Goal: Task Accomplishment & Management: Use online tool/utility

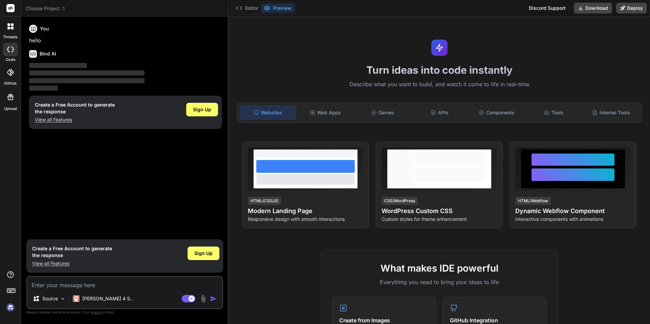
type textarea "x"
type textarea "r"
type textarea "x"
type textarea "re"
type textarea "x"
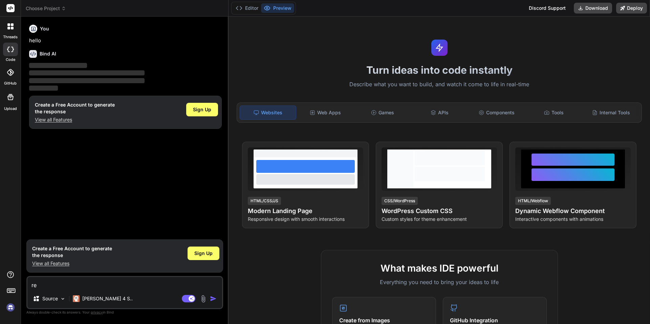
type textarea "reb"
type textarea "x"
type textarea "rebu"
type textarea "x"
type textarea "rebui"
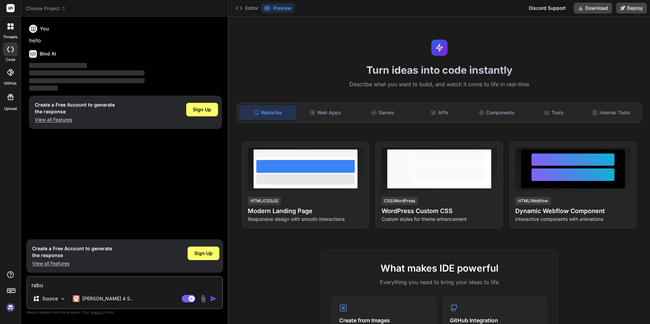
type textarea "x"
type textarea "rebuil"
type textarea "x"
type textarea "rebuild"
type textarea "x"
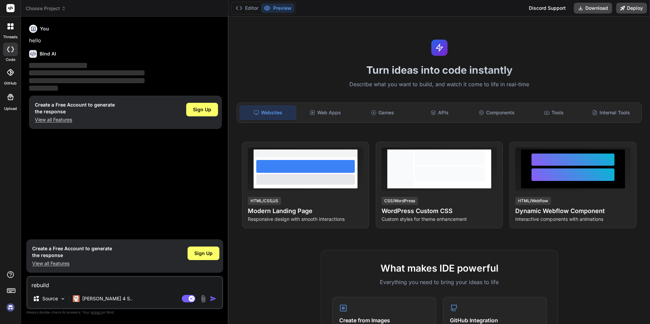
type textarea "rebuild"
type textarea "x"
type textarea "rebuild t"
type textarea "x"
type textarea "rebuild th"
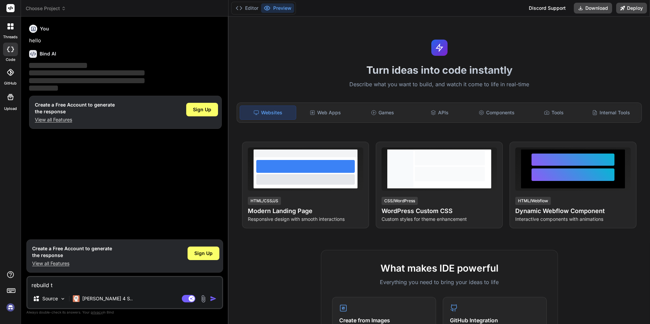
type textarea "x"
type textarea "rebuild thi"
type textarea "x"
type textarea "rebuild this"
type textarea "x"
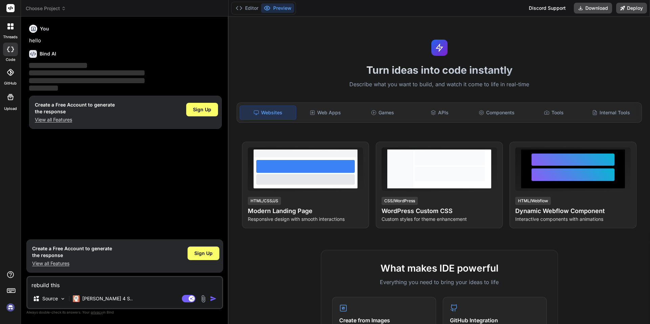
type textarea "rebuild this"
type textarea "x"
type textarea "rebuild this w"
type textarea "x"
type textarea "rebuild this we"
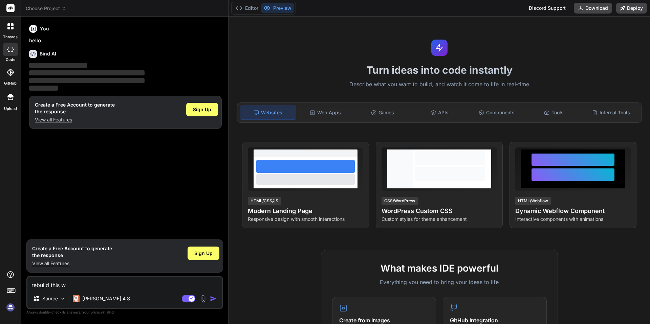
type textarea "x"
type textarea "rebuild this web"
type textarea "x"
type textarea "rebuild this webs"
type textarea "x"
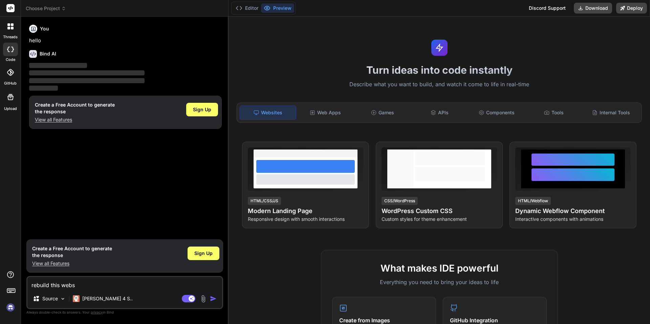
type textarea "rebuild this websi"
type textarea "x"
type textarea "rebuild this websit"
type textarea "x"
type textarea "rebuild this website"
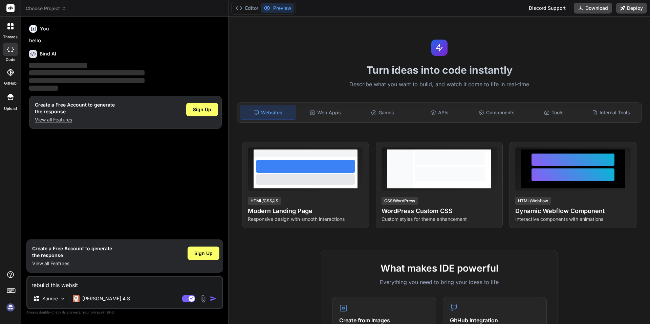
type textarea "x"
type textarea "rebuild this website"
type textarea "x"
type textarea "rebuild this website t"
type textarea "x"
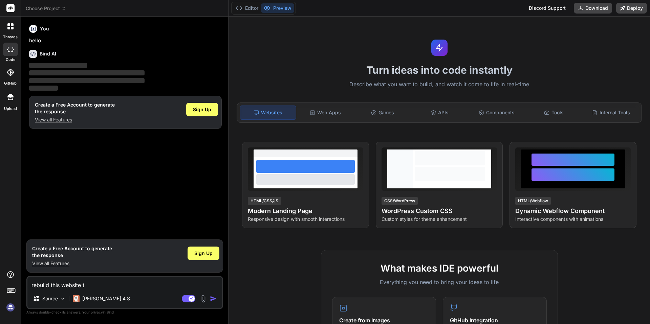
type textarea "rebuild this website to"
type textarea "x"
type textarea "rebuild this website to"
type textarea "x"
type textarea "rebuild this website to m"
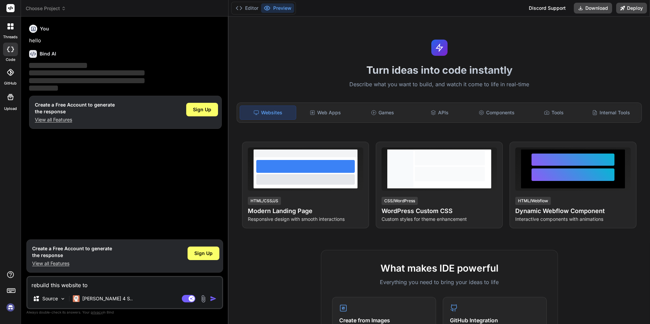
type textarea "x"
type textarea "rebuild this website to ma"
type textarea "x"
type textarea "rebuild this website to mak"
type textarea "x"
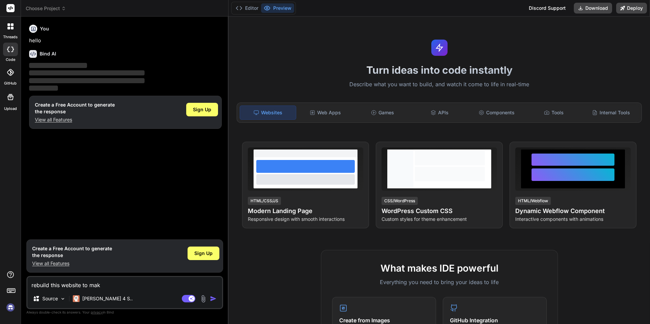
type textarea "rebuild this website to make"
type textarea "x"
type textarea "rebuild this website to make"
type textarea "x"
type textarea "rebuild this website to make i"
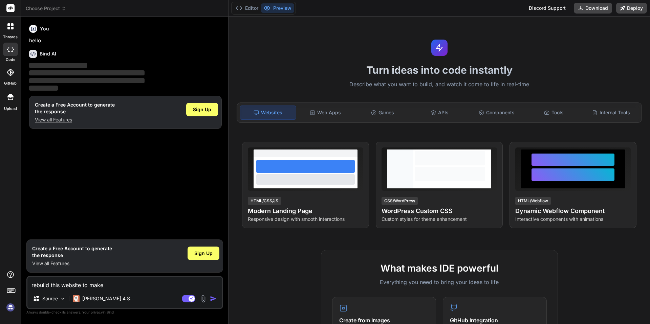
type textarea "x"
type textarea "rebuild this website to make it"
type textarea "x"
type textarea "rebuild this website to make it"
type textarea "x"
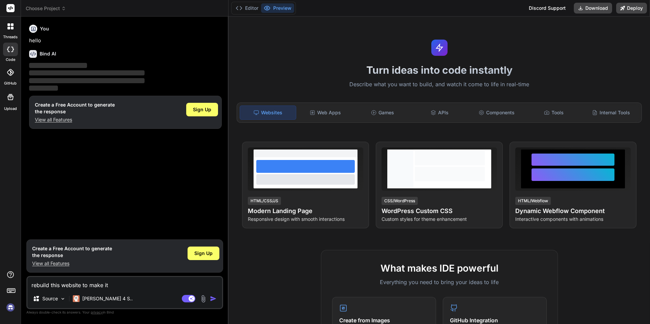
type textarea "rebuild this website to make it l"
type textarea "x"
type textarea "rebuild this website to make it lo"
type textarea "x"
type textarea "rebuild this website to make it loo"
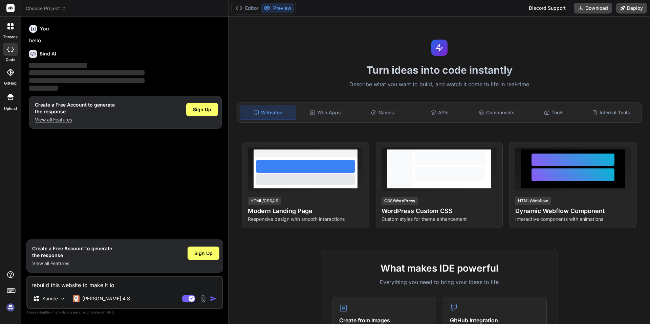
type textarea "x"
type textarea "rebuild this website to make it look"
type textarea "x"
type textarea "rebuild this website to make it look"
type textarea "x"
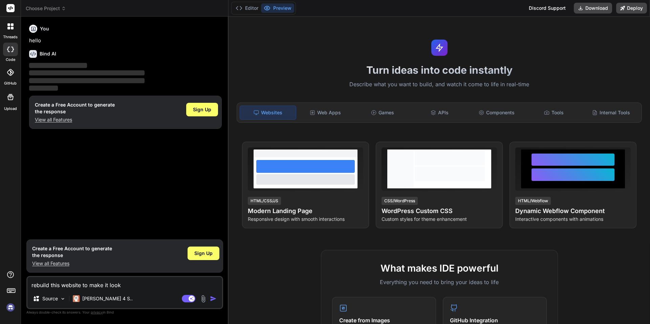
type textarea "rebuild this website to make it look p"
type textarea "x"
type textarea "rebuild this website to make it look pr"
type textarea "x"
type textarea "rebuild this website to make it look pro"
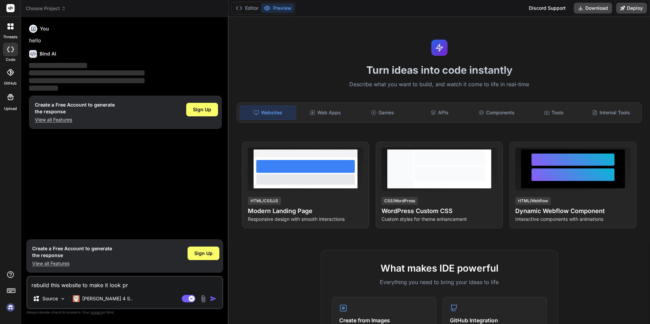
type textarea "x"
type textarea "rebuild this website to make it look prof"
type textarea "x"
type textarea "rebuild this website to make it look profe"
type textarea "x"
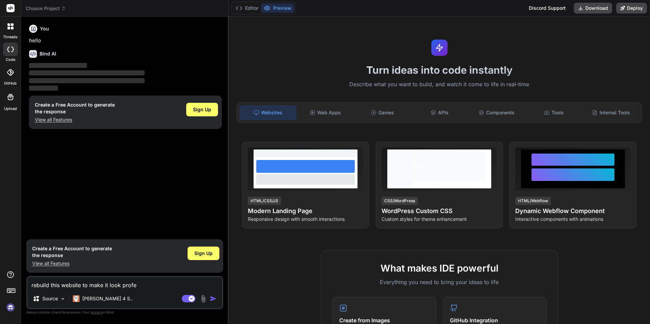
type textarea "rebuild this website to make it look profes"
type textarea "x"
type textarea "rebuild this website to make it look professi"
type textarea "x"
type textarea "rebuild this website to make it look professio"
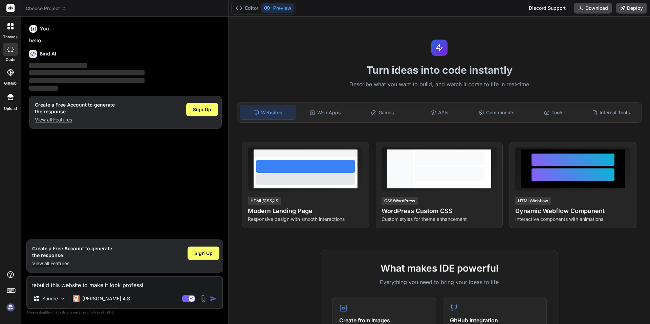
type textarea "x"
type textarea "rebuild this website to make it look profession"
type textarea "x"
type textarea "rebuild this website to make it look professiona"
type textarea "x"
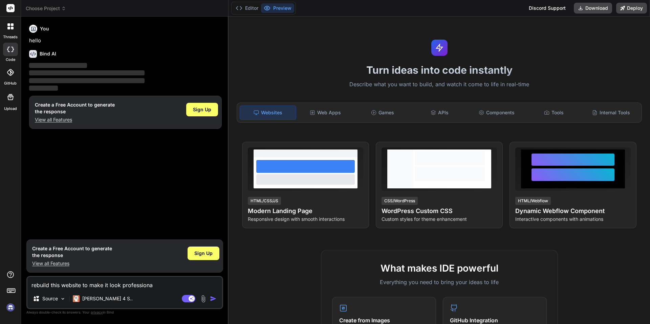
type textarea "rebuild this website to make it look professional"
type textarea "x"
type textarea "rebuild this website to make it look professional,"
type textarea "x"
type textarea "rebuild this website to make it look professional,"
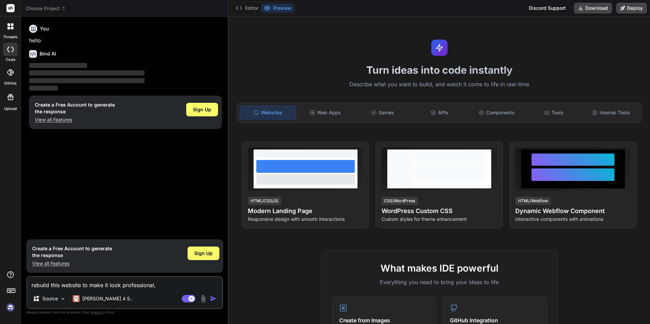
type textarea "x"
type textarea "rebuild this website to make it look professional, s"
type textarea "x"
type textarea "rebuild this website to make it look professional, su"
type textarea "x"
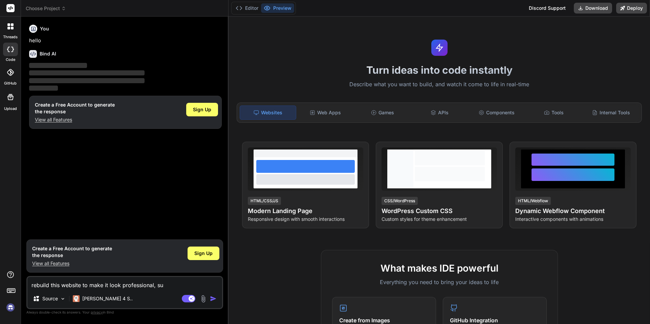
type textarea "rebuild this website to make it look professional, sug"
type textarea "x"
type textarea "rebuild this website to make it look professional, sugg"
type textarea "x"
type textarea "rebuild this website to make it look professional, sugge"
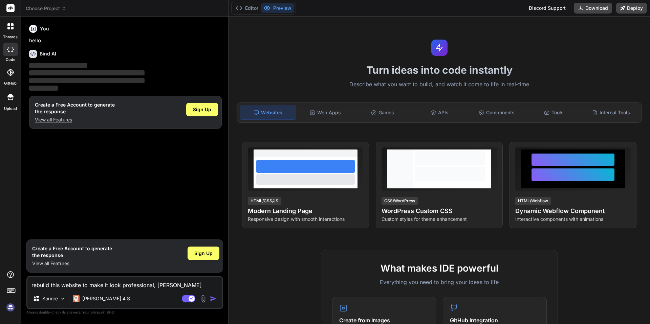
type textarea "x"
type textarea "rebuild this website to make it look professional, sugges"
type textarea "x"
type textarea "rebuild this website to make it look professional, suggest"
type textarea "x"
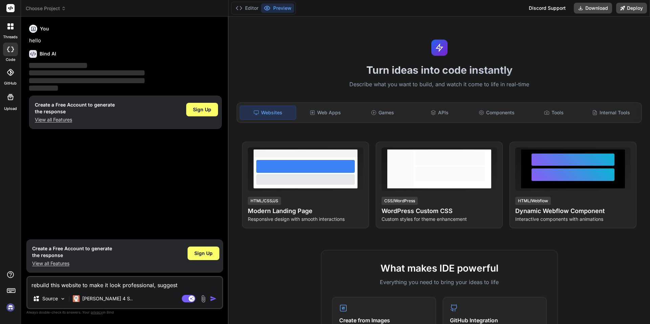
type textarea "rebuild this website to make it look professional, suggest"
type textarea "x"
type textarea "rebuild this website to make it look professional, suggest t"
type textarea "x"
type textarea "rebuild this website to make it look professional, suggest th"
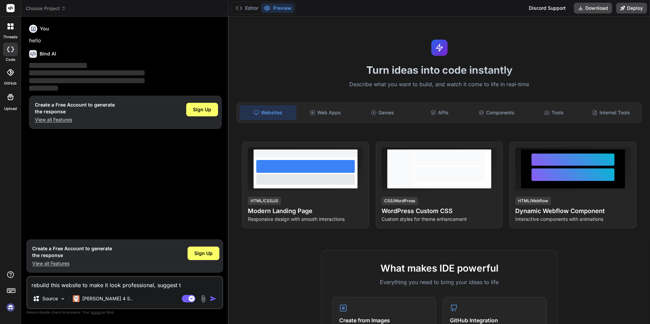
type textarea "x"
type textarea "rebuild this website to make it look professional, suggest the"
type textarea "x"
type textarea "rebuild this website to make it look professional, suggest the"
type textarea "x"
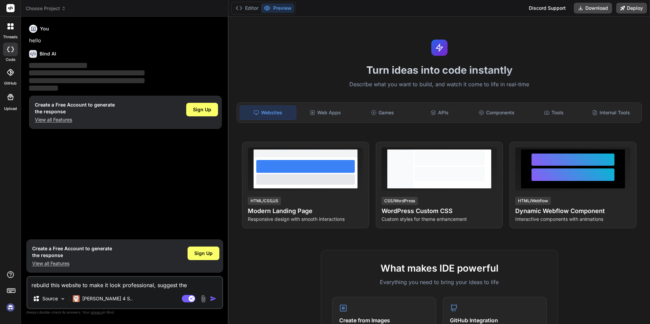
type textarea "rebuild this website to make it look professional, suggest the c"
type textarea "x"
type textarea "rebuild this website to make it look professional, suggest the co"
type textarea "x"
type textarea "rebuild this website to make it look professional, suggest the col"
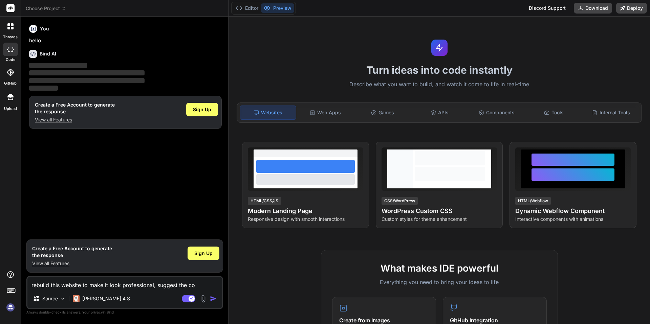
type textarea "x"
type textarea "rebuild this website to make it look professional, suggest the colo"
type textarea "x"
type textarea "rebuild this website to make it look professional, suggest the color"
type textarea "x"
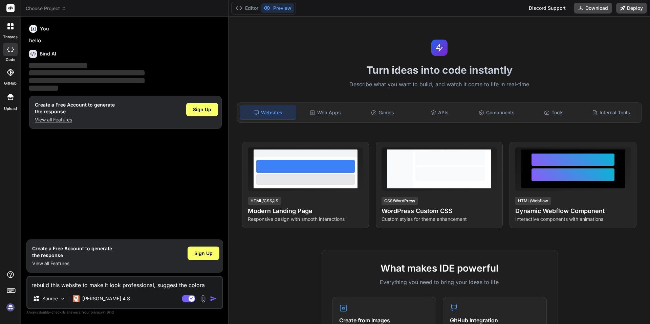
type textarea "rebuild this website to make it look professional, suggest the coloras"
type textarea "x"
type textarea "rebuild this website to make it look professional, suggest the colora"
type textarea "x"
type textarea "rebuild this website to make it look professional, suggest the color"
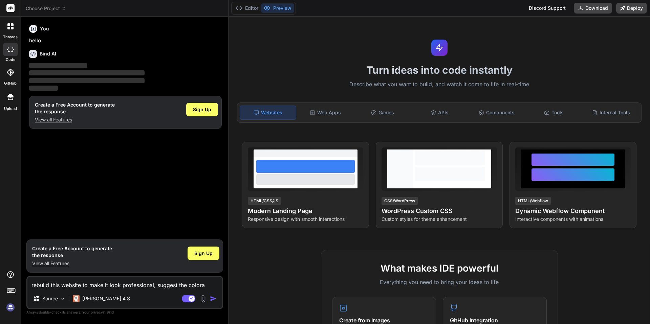
type textarea "x"
type textarea "rebuild this website to make it look professional, suggest the colors"
type textarea "x"
type textarea "rebuild this website to make it look professional, suggest the colors"
type textarea "x"
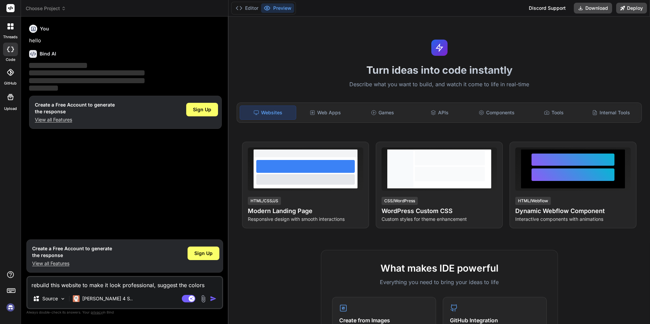
type textarea "rebuild this website to make it look professional, suggest the colors a"
type textarea "x"
type textarea "rebuild this website to make it look professional, suggest the colors an"
type textarea "x"
type textarea "rebuild this website to make it look professional, suggest the colors and"
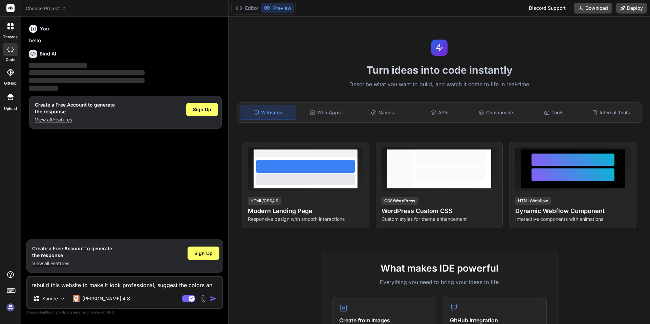
type textarea "x"
type textarea "rebuild this website to make it look professional, suggest the colors and"
type textarea "x"
type textarea "rebuild this website to make it look professional, suggest the colors and n"
type textarea "x"
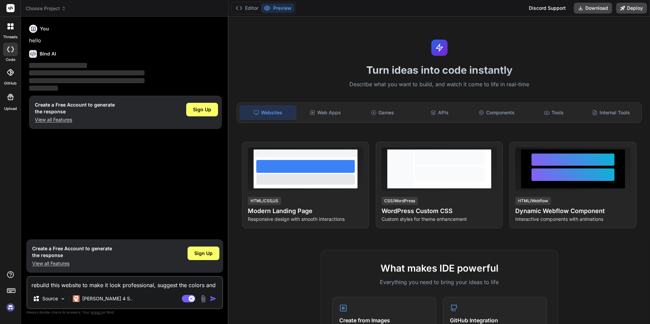
type textarea "rebuild this website to make it look professional, suggest the colors and ne"
type textarea "x"
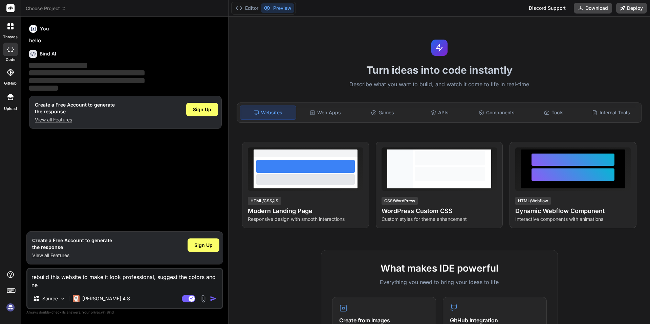
type textarea "rebuild this website to make it look professional, suggest the colors and new"
type textarea "x"
type textarea "rebuild this website to make it look professional, suggest the colors and new"
type textarea "x"
type textarea "rebuild this website to make it look professional, suggest the colors and new l"
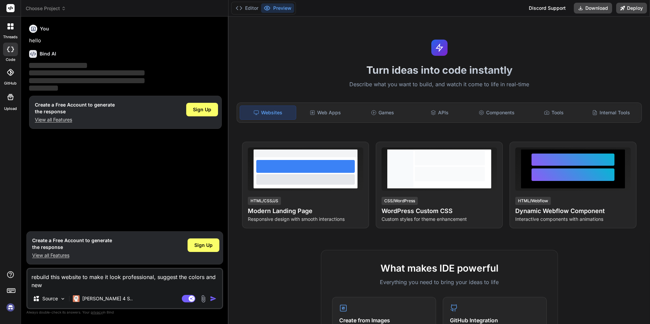
type textarea "x"
type textarea "rebuild this website to make it look professional, suggest the colors and new lo"
type textarea "x"
type textarea "rebuild this website to make it look professional, suggest the colors and new l…"
type textarea "x"
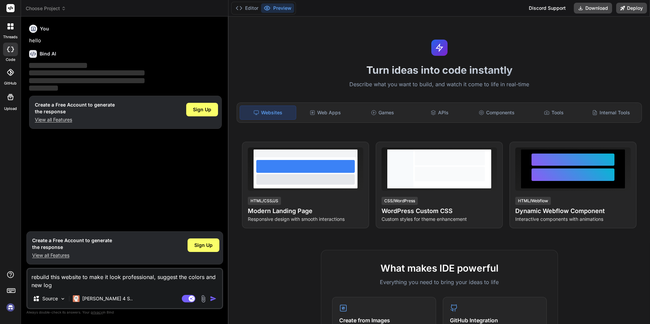
type textarea "rebuild this website to make it look professional, suggest the colors and new l…"
type textarea "x"
type textarea "rebuild this website to make it look professional, suggest the colors and new l…"
type textarea "x"
type textarea "rebuild this website to make it look professional, suggest the colors and new l…"
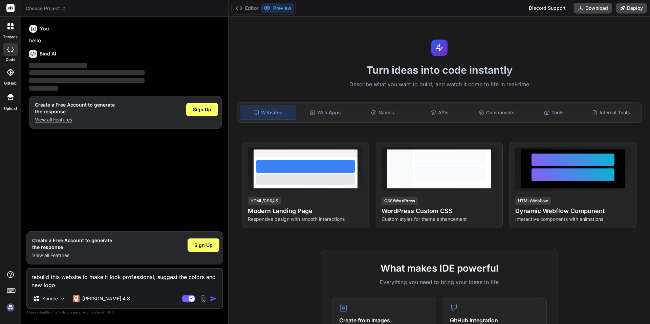
type textarea "x"
type textarea "rebuild this website to make it look professional, suggest the colors and new l…"
type textarea "x"
type textarea "rebuild this website to make it look professional, suggest the colors and new l…"
type textarea "x"
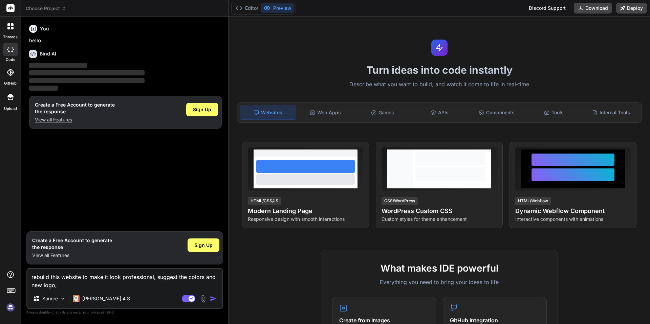
type textarea "rebuild this website to make it look professional, suggest the colors and new l…"
type textarea "x"
type textarea "rebuild this website to make it look professional, suggest the colors and new l…"
type textarea "x"
type textarea "rebuild this website to make it look professional, suggest the colors and new l…"
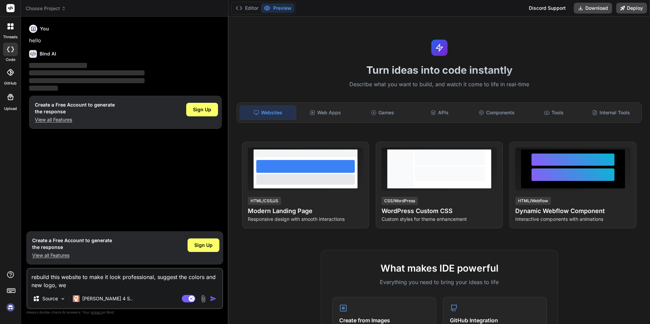
type textarea "x"
type textarea "rebuild this website to make it look professional, suggest the colors and new l…"
type textarea "x"
type textarea "rebuild this website to make it look professional, suggest the colors and new l…"
type textarea "x"
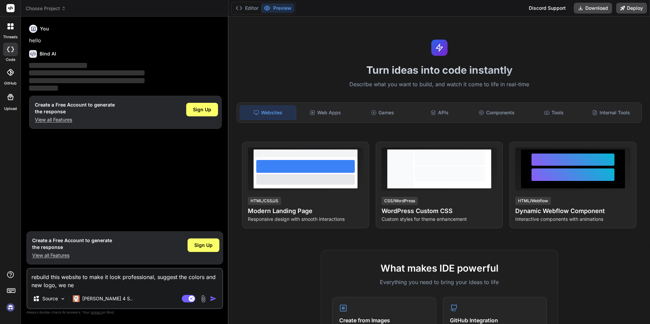
type textarea "rebuild this website to make it look professional, suggest the colors and new l…"
type textarea "x"
type textarea "rebuild this website to make it look professional, suggest the colors and new l…"
type textarea "x"
type textarea "rebuild this website to make it look professional, suggest the colors and new l…"
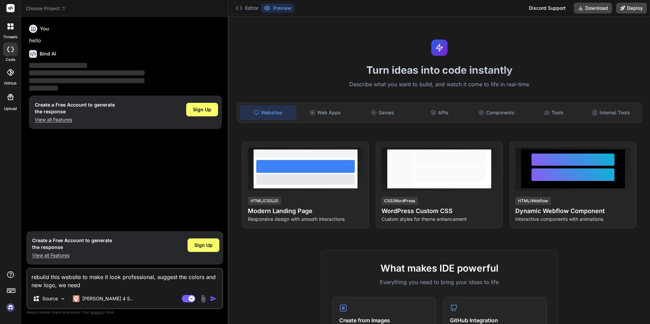
type textarea "x"
type textarea "rebuild this website to make it look professional, suggest the colors and new l…"
type textarea "x"
type textarea "rebuild this website to make it look professional, suggest the colors and new l…"
type textarea "x"
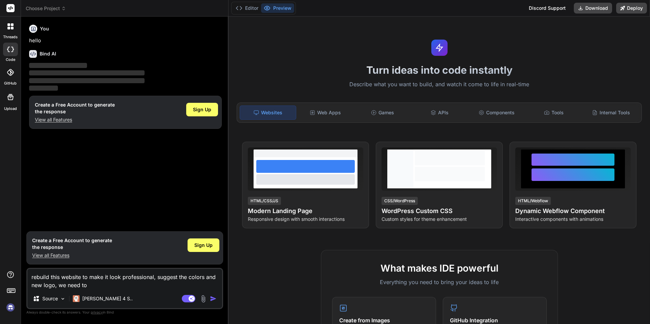
type textarea "rebuild this website to make it look professional, suggest the colors and new l…"
type textarea "x"
type textarea "rebuild this website to make it look professional, suggest the colors and new l…"
paste textarea "https://www.downeypartyrentals.net/"
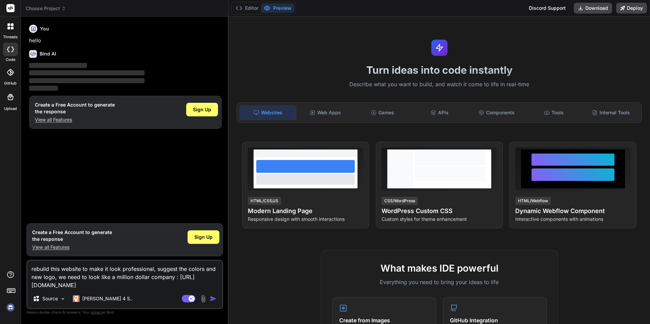
click at [216, 299] on img "button" at bounding box center [213, 298] width 7 height 7
click at [158, 284] on textarea "rebuild this website to make it look professional, suggest the colors and new l…" at bounding box center [124, 275] width 195 height 28
click at [213, 299] on img "button" at bounding box center [213, 298] width 7 height 7
click at [143, 280] on textarea "rebuild this website to make it look professional, suggest the colors and new l…" at bounding box center [124, 275] width 195 height 28
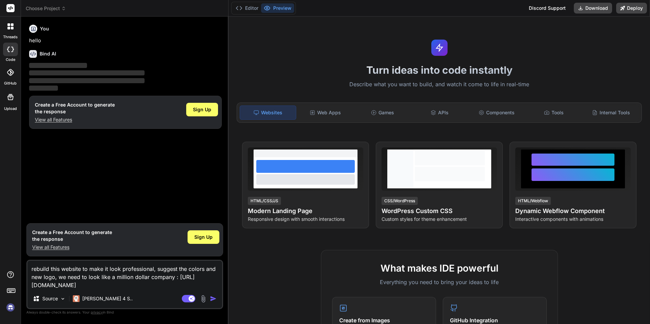
click at [143, 280] on textarea "rebuild this website to make it look professional, suggest the colors and new l…" at bounding box center [124, 275] width 195 height 28
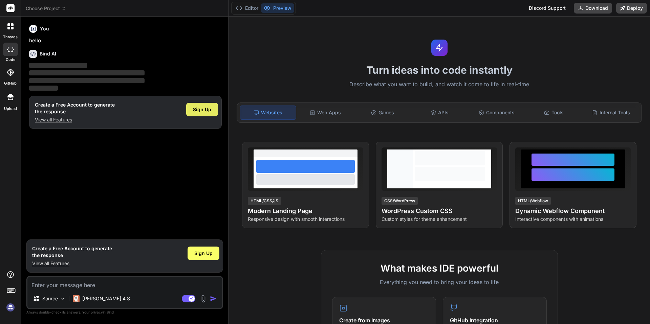
click at [192, 112] on div "Sign Up" at bounding box center [202, 110] width 32 height 14
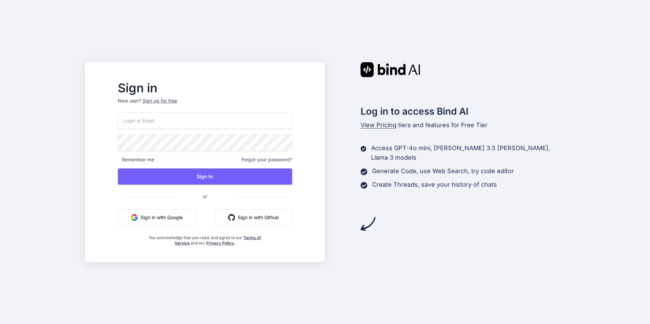
click at [191, 116] on input "email" at bounding box center [205, 120] width 174 height 17
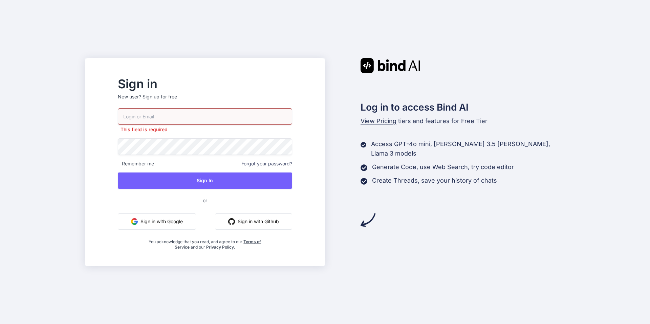
click at [177, 98] on div "Sign up for free" at bounding box center [160, 96] width 35 height 7
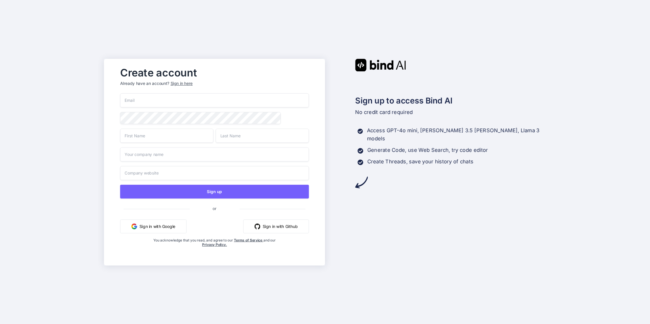
click at [178, 101] on input "email" at bounding box center [214, 100] width 189 height 14
type input "manoo2016@proton.me"
type input "Manoo"
type input "mans"
type input "manoo co"
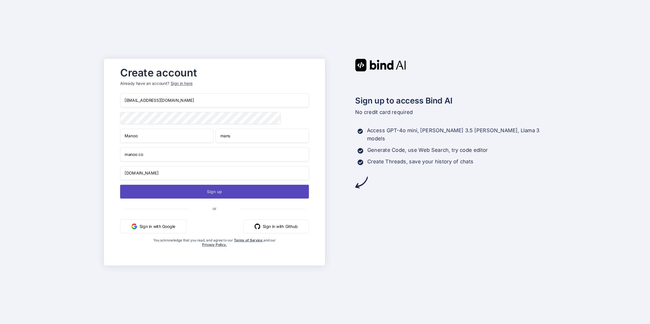
type input "manoo.co"
click at [238, 191] on button "Sign up" at bounding box center [214, 192] width 189 height 14
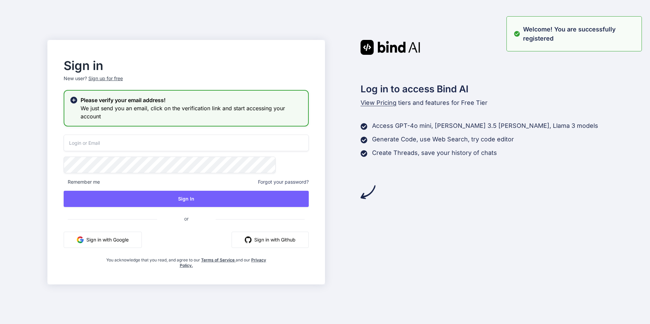
type input "[EMAIL_ADDRESS][DOMAIN_NAME]"
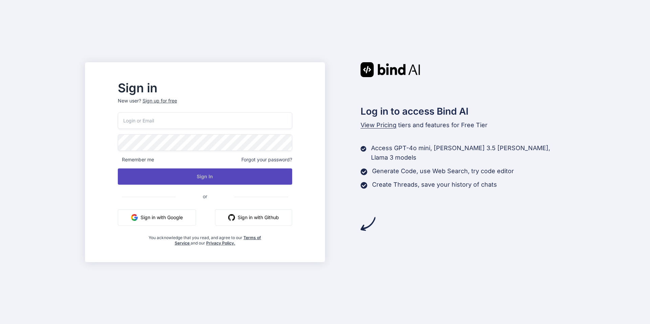
type input "manoo2016@proton.me"
click at [235, 178] on button "Sign In" at bounding box center [205, 177] width 174 height 16
click at [247, 170] on button "Sign In" at bounding box center [205, 177] width 174 height 16
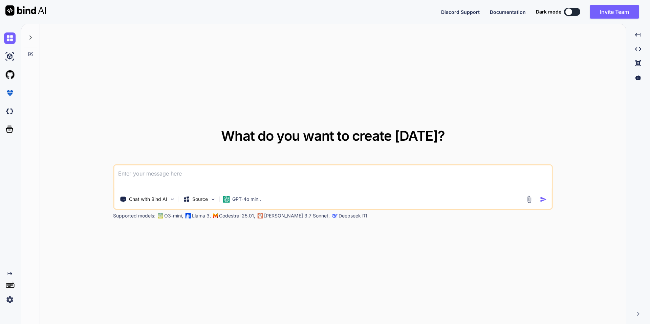
click at [246, 130] on span "What do you want to create today?" at bounding box center [333, 136] width 224 height 17
click at [214, 170] on textarea at bounding box center [333, 178] width 438 height 25
paste textarea "rebuild this website to make it look professional, suggest the colors and new l…"
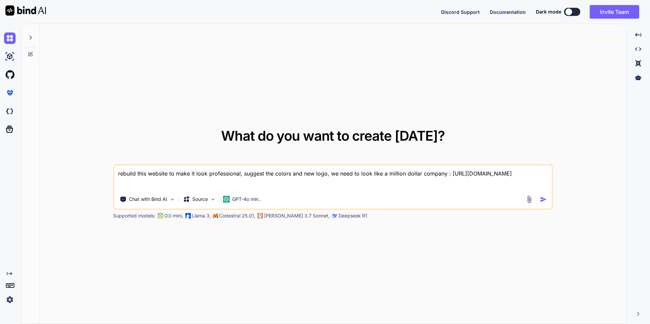
type textarea "rebuild this website to make it look professional, suggest the colors and new l…"
click at [547, 197] on button "button" at bounding box center [545, 199] width 10 height 7
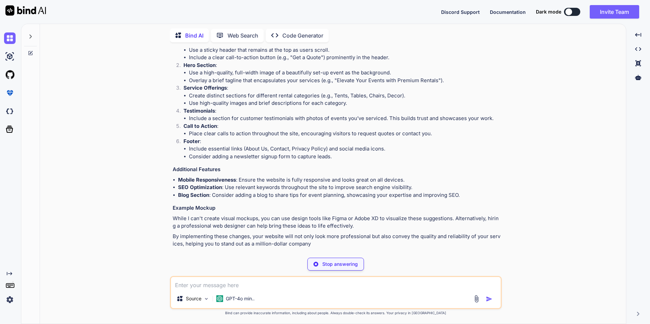
scroll to position [180, 0]
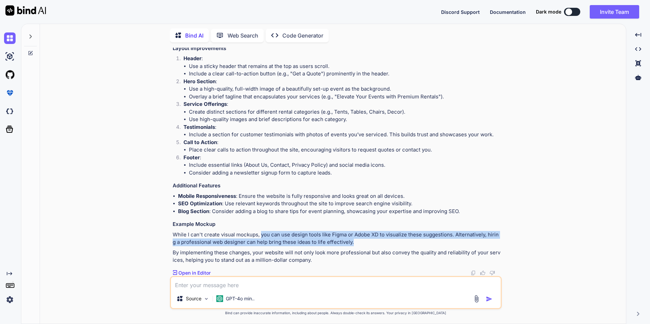
drag, startPoint x: 260, startPoint y: 235, endPoint x: 353, endPoint y: 244, distance: 92.8
click at [353, 244] on p "While I can't create visual mockups, you can use design tools like Figma or Ado…" at bounding box center [337, 238] width 328 height 15
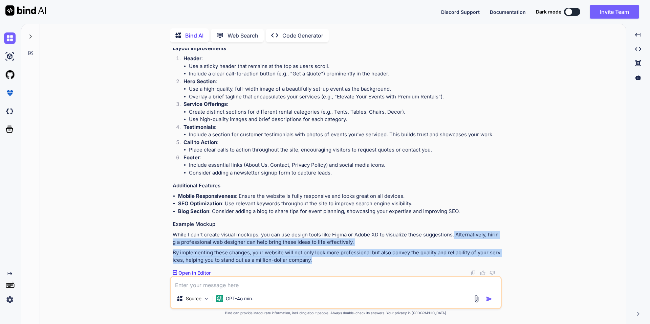
drag, startPoint x: 453, startPoint y: 235, endPoint x: 375, endPoint y: 260, distance: 81.9
click at [375, 260] on div "To give your website a professional and polished look, here are some suggestion…" at bounding box center [337, 90] width 328 height 348
click at [358, 262] on p "By implementing these changes, your website will not only look more professiona…" at bounding box center [337, 256] width 328 height 15
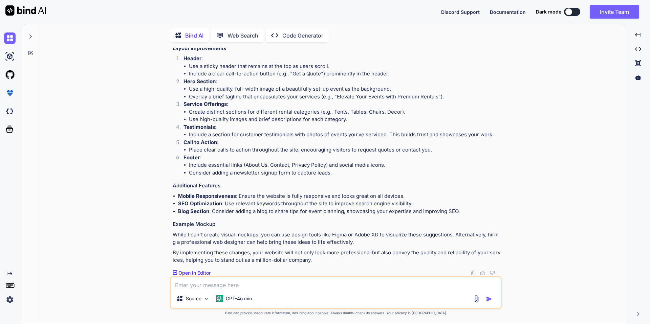
click at [204, 272] on p "Open in Editor" at bounding box center [194, 273] width 32 height 7
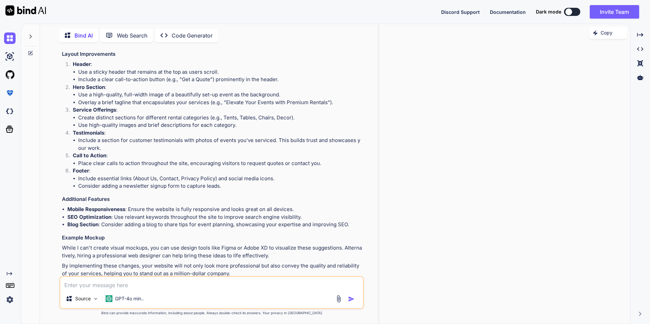
scroll to position [194, 0]
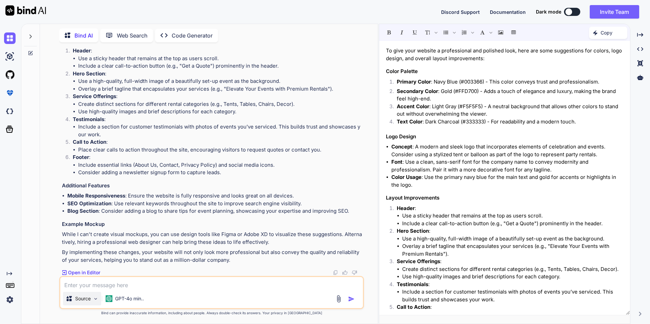
click at [94, 303] on div "Source" at bounding box center [82, 299] width 38 height 14
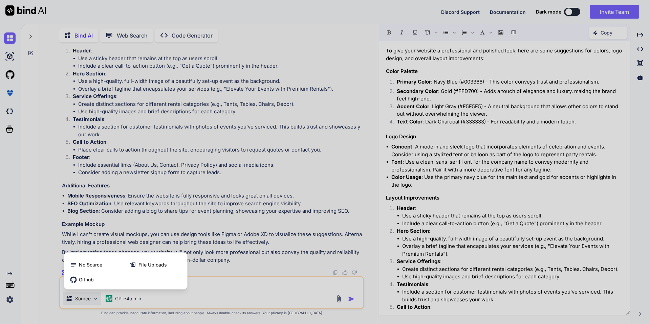
click at [94, 303] on div at bounding box center [325, 162] width 650 height 324
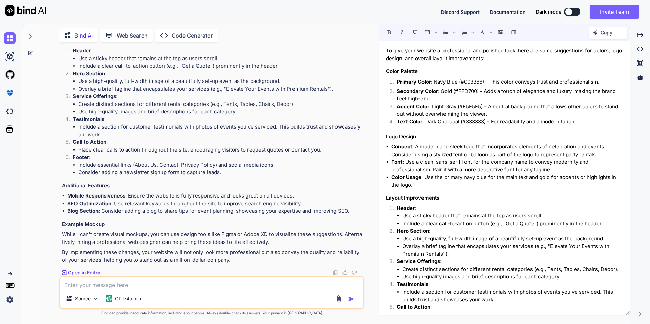
click at [185, 42] on div "Bind AI Web Search Created with Pixso. Code Generator" at bounding box center [211, 35] width 305 height 19
click at [185, 35] on p "Code Generator" at bounding box center [192, 35] width 41 height 8
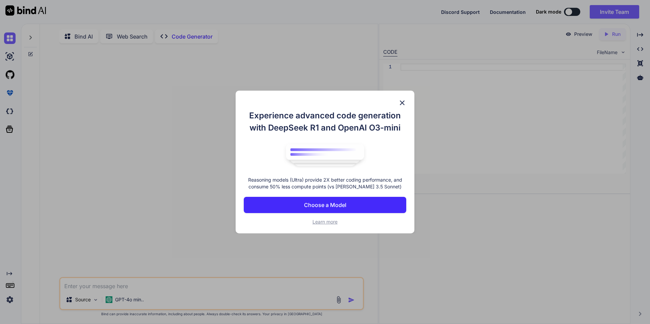
click at [335, 204] on p "Choose a Model" at bounding box center [325, 205] width 42 height 8
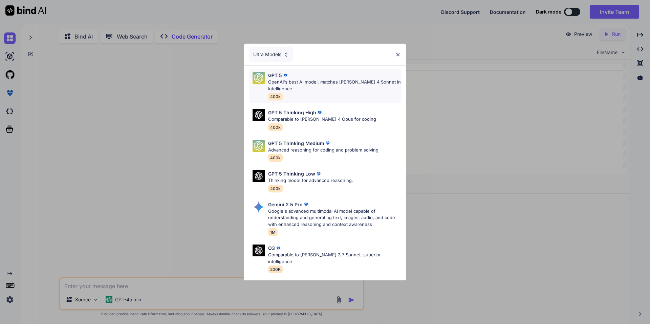
click at [306, 85] on p "OpenAI's best AI model, matches Claude 4 Sonnet in Intelligence" at bounding box center [334, 85] width 133 height 13
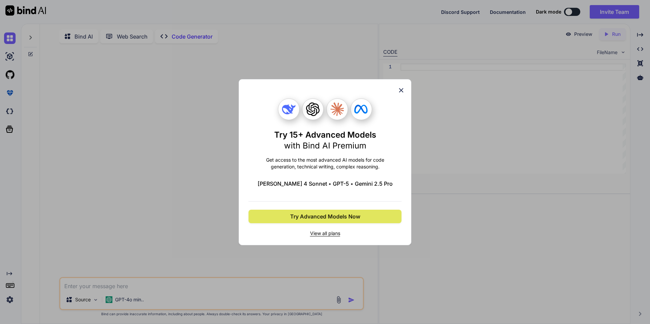
click at [317, 217] on span "Try Advanced Models Now" at bounding box center [325, 217] width 70 height 8
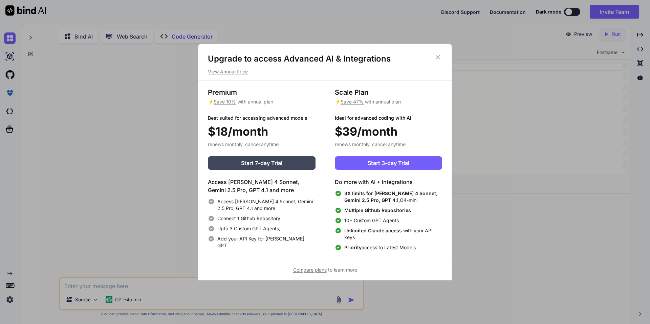
click at [437, 59] on icon at bounding box center [437, 56] width 7 height 7
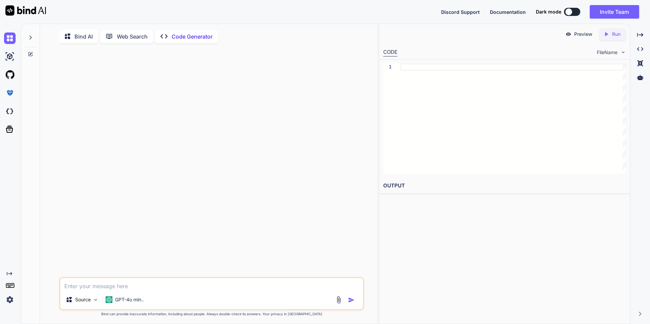
click at [176, 36] on p "Code Generator" at bounding box center [192, 36] width 41 height 8
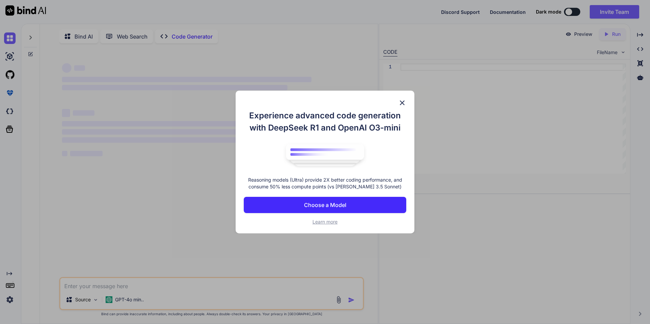
click at [195, 290] on div "Experience advanced code generation with DeepSeek R1 and OpenAI O3-mini Reasoni…" at bounding box center [325, 162] width 650 height 324
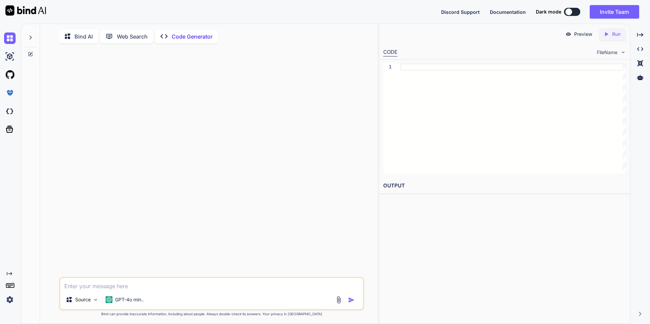
type textarea "x"
click at [191, 289] on textarea at bounding box center [211, 284] width 303 height 12
paste textarea "rebuild this website to make it look professional, suggest the colors and new l…"
type textarea "rebuild this website to make it look professional, suggest the colors and new l…"
type textarea "x"
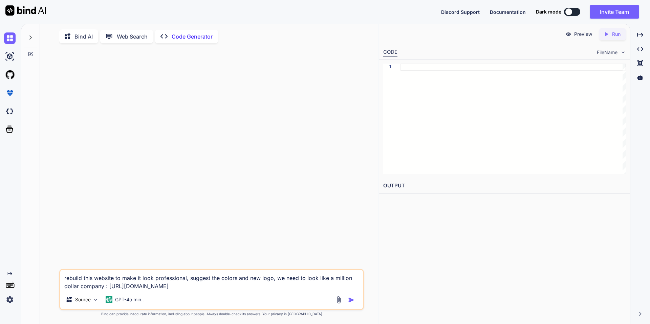
type textarea "rebuild this website to make it look professional, suggest the colors and new l…"
click at [349, 300] on img "button" at bounding box center [351, 300] width 7 height 7
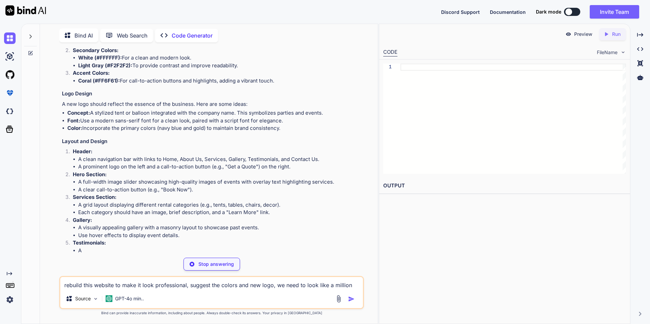
scroll to position [116, 0]
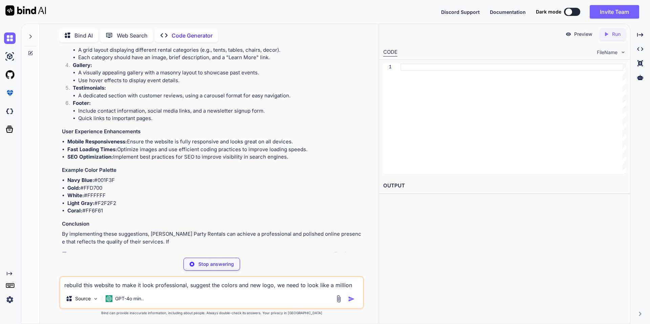
type textarea "x"
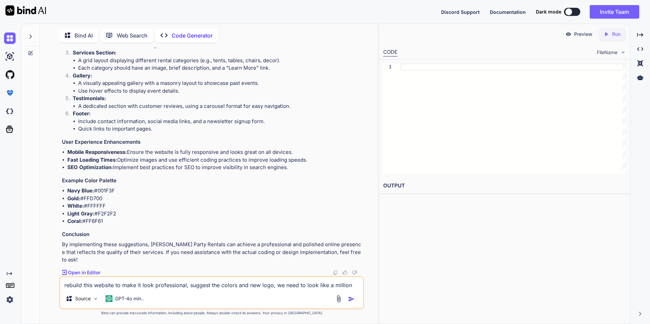
scroll to position [249, 0]
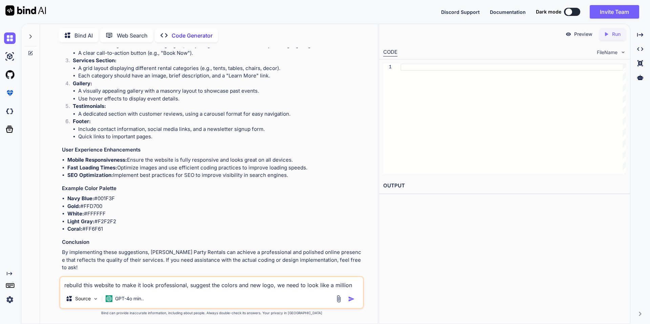
click at [83, 277] on p "Open in Editor" at bounding box center [84, 280] width 32 height 7
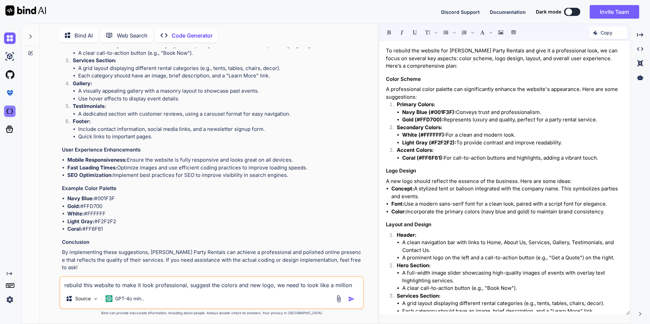
click at [4, 110] on img at bounding box center [10, 112] width 12 height 12
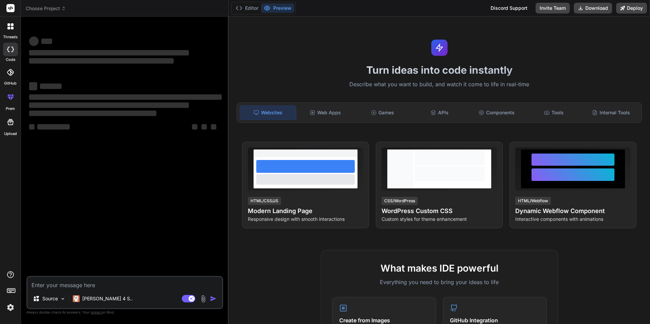
click at [119, 283] on textarea at bounding box center [124, 283] width 195 height 12
type textarea "x"
type textarea "rebuild this website to make it look professional, suggest the colors and new l…"
type textarea "x"
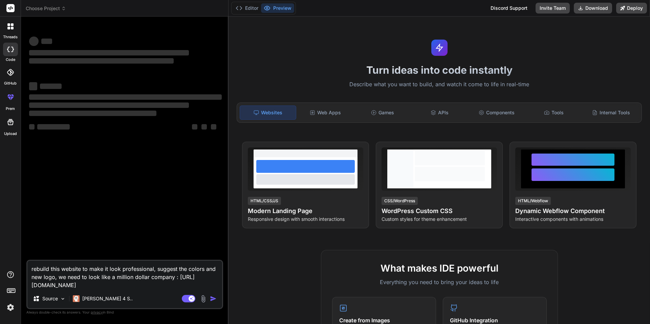
type textarea "rebuild this website to make it look professional, suggest the colors and new l…"
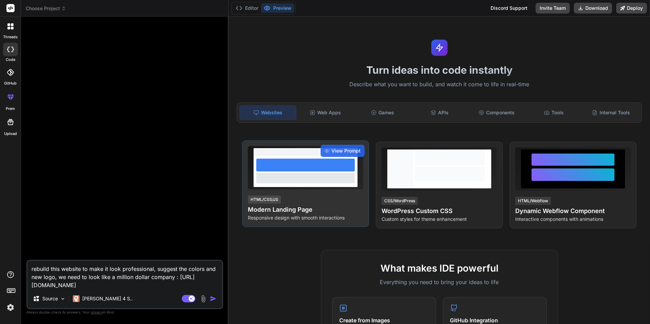
click at [320, 205] on h4 "Modern Landing Page" at bounding box center [305, 209] width 115 height 9
click at [341, 151] on span "View Prompt" at bounding box center [345, 151] width 29 height 7
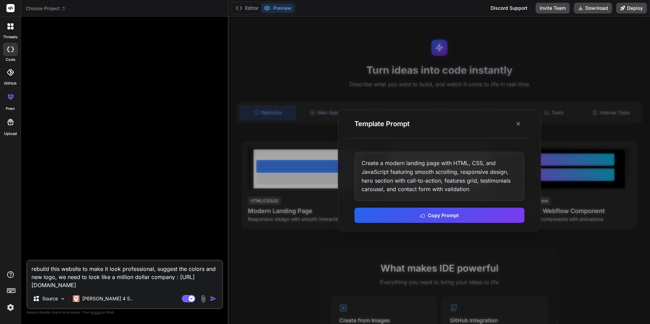
click at [487, 175] on div "Create a modern landing page with HTML, CSS, and JavaScript featuring smooth sc…" at bounding box center [439, 176] width 170 height 49
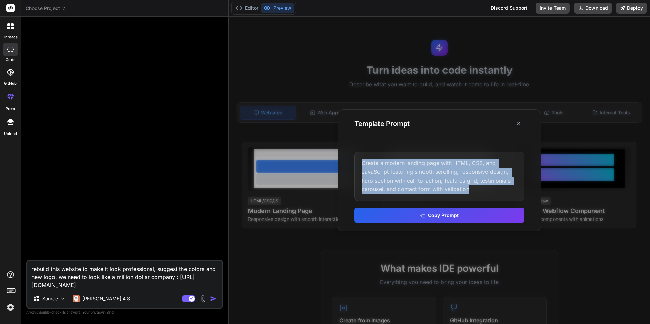
click at [487, 175] on div "Create a modern landing page with HTML, CSS, and JavaScript featuring smooth sc…" at bounding box center [439, 176] width 170 height 49
click at [411, 218] on button "Copy Prompt" at bounding box center [439, 214] width 170 height 15
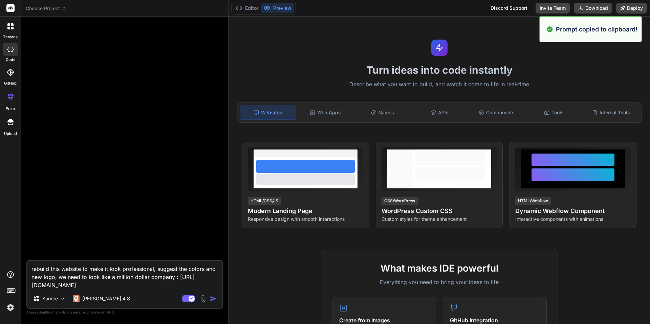
click at [34, 268] on textarea "rebuild this website to make it look professional, suggest the colors and new l…" at bounding box center [124, 275] width 195 height 28
click at [31, 271] on textarea "rebuild this website to make it look professional, suggest the colors and new l…" at bounding box center [124, 275] width 195 height 28
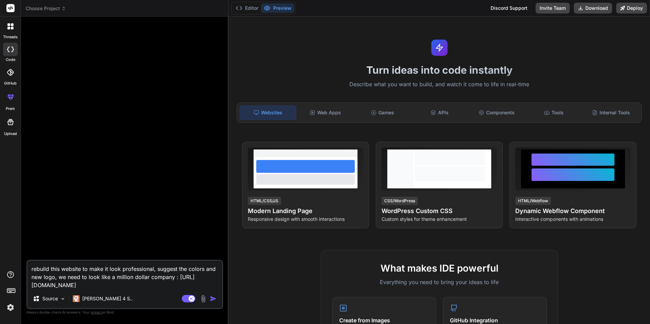
paste textarea "Create a modern landing page with HTML, CSS, and JavaScript featuring smooth sc…"
type textarea "x"
type textarea "Create a modern landing page with HTML, CSS, and JavaScript featuring smooth sc…"
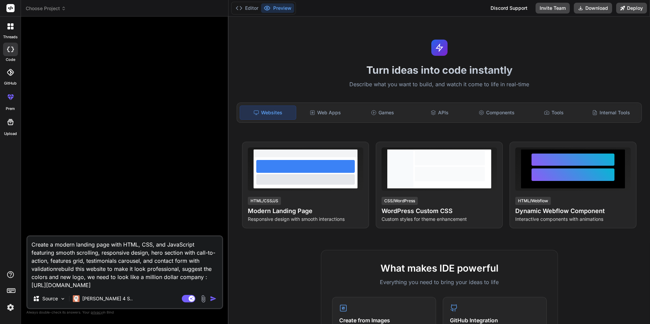
type textarea "x"
type textarea "Create a modern landing page with HTML, CSS, and JavaScript featuring smooth sc…"
type textarea "x"
type textarea "Create a modern landing page with HTML, CSS, and JavaScript featuring smooth sc…"
type textarea "x"
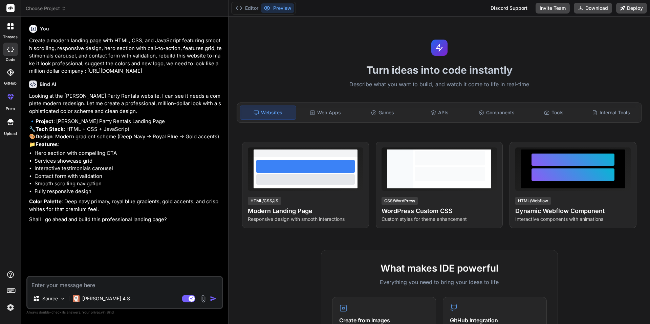
type textarea "x"
type textarea "o"
type textarea "x"
type textarea "ok"
type textarea "x"
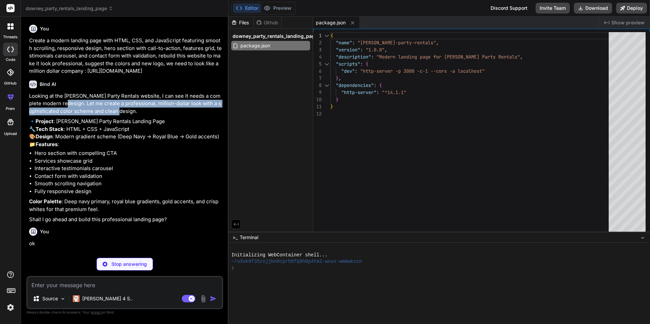
drag, startPoint x: 64, startPoint y: 104, endPoint x: 127, endPoint y: 112, distance: 63.5
click at [127, 112] on p "Looking at the [PERSON_NAME] Party Rentals website, I can see it needs a comple…" at bounding box center [125, 103] width 193 height 23
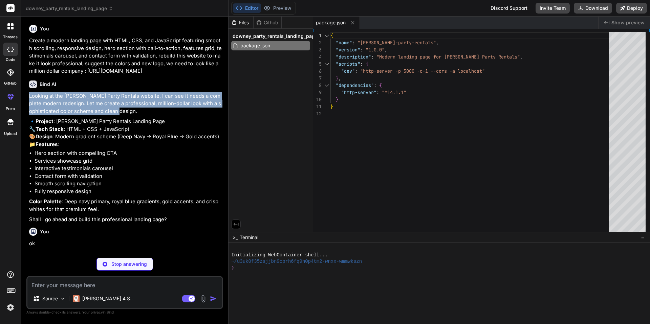
drag, startPoint x: 135, startPoint y: 112, endPoint x: 31, endPoint y: 96, distance: 105.8
click at [28, 95] on div "You Create a modern landing page with HTML, CSS, and JavaScript featuring smoot…" at bounding box center [125, 137] width 195 height 231
click at [40, 98] on p "Looking at the [PERSON_NAME] Party Rentals website, I can see it needs a comple…" at bounding box center [125, 103] width 193 height 23
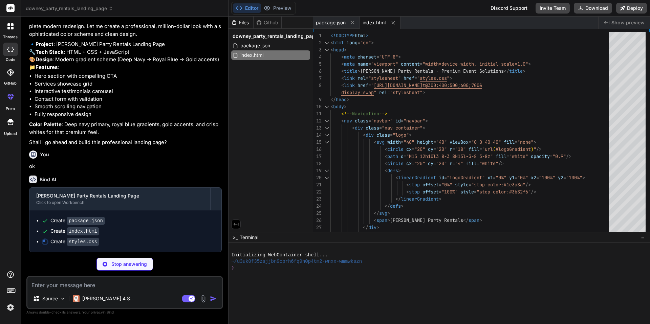
scroll to position [100, 0]
type textarea "x"
type textarea "grid-template-columns: 1fr; text-align: center; } }"
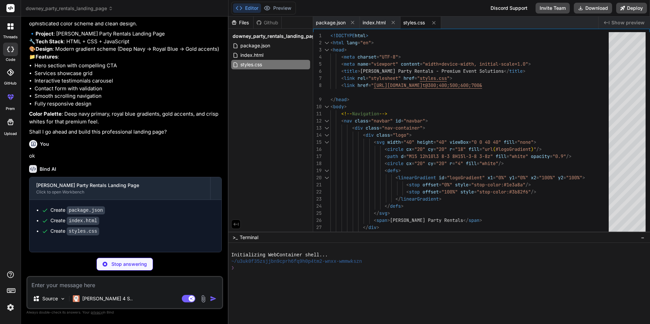
type textarea "x"
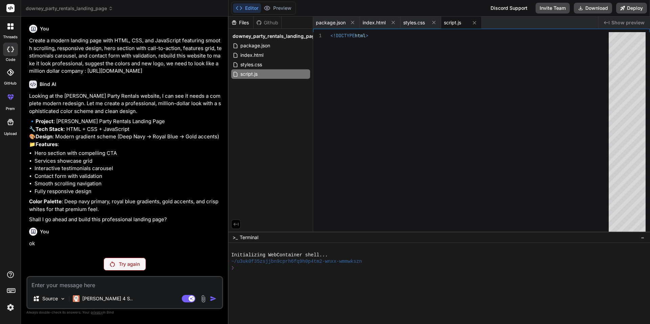
scroll to position [18, 0]
click at [264, 58] on div "index.html" at bounding box center [270, 54] width 79 height 9
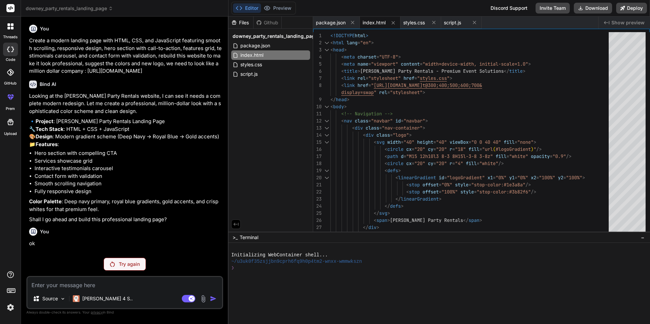
click at [247, 8] on button "Editor" at bounding box center [247, 7] width 28 height 9
click at [257, 64] on span "styles.css" at bounding box center [251, 65] width 23 height 8
type textarea "grid-template-columns: 1fr; text-align: center; } }"
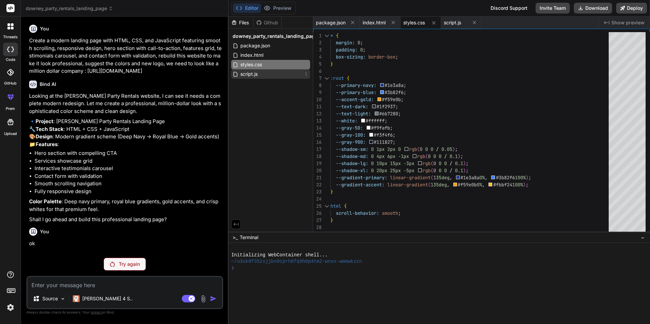
click at [254, 74] on span "script.js" at bounding box center [249, 74] width 19 height 8
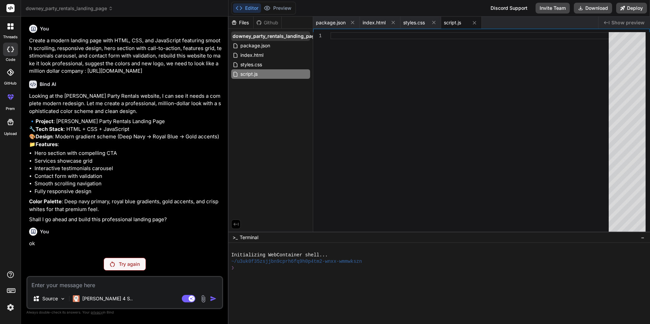
click at [260, 36] on span "downey_party_rentals_landing_page" at bounding box center [275, 36] width 85 height 7
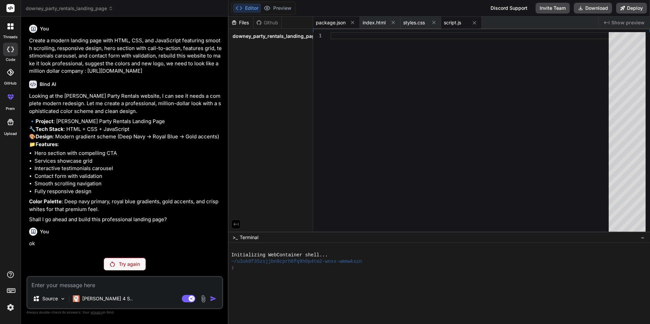
click at [328, 21] on span "package.json" at bounding box center [331, 22] width 30 height 7
type textarea "}"
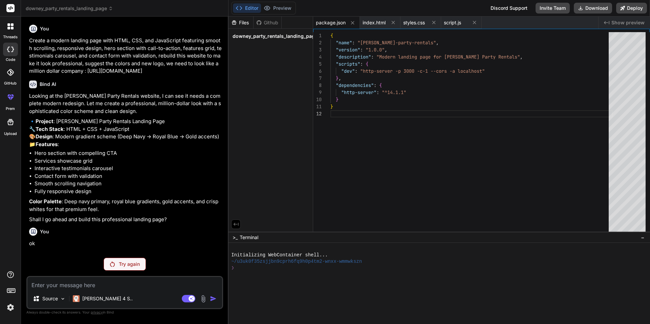
scroll to position [7, 0]
click at [374, 23] on span "index.html" at bounding box center [374, 22] width 23 height 7
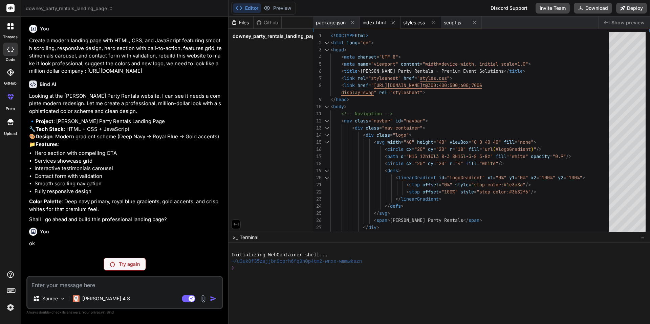
click at [410, 23] on span "styles.css" at bounding box center [414, 22] width 22 height 7
type textarea "grid-template-columns: 1fr; text-align: center; } }"
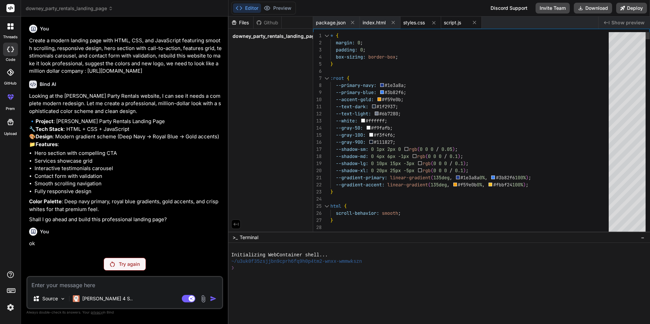
click at [457, 24] on span "script.js" at bounding box center [452, 22] width 17 height 7
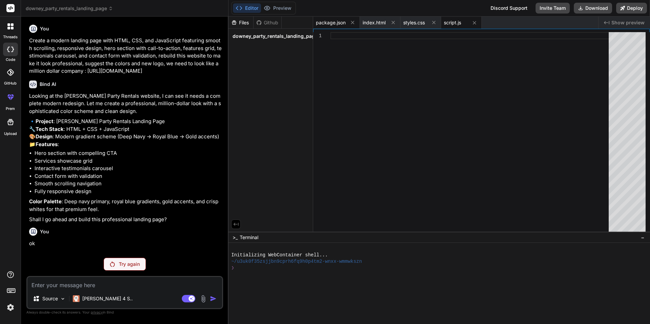
click at [334, 23] on span "package.json" at bounding box center [331, 22] width 30 height 7
type textarea "}"
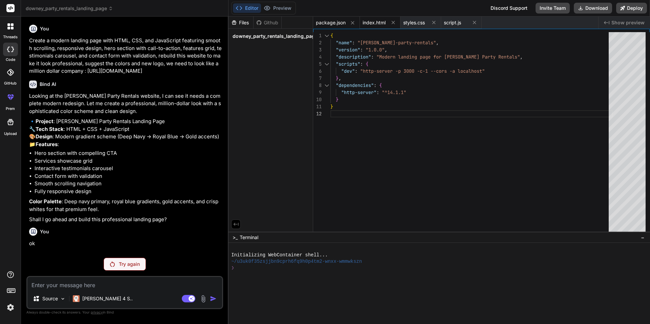
click at [372, 22] on span "index.html" at bounding box center [374, 22] width 23 height 7
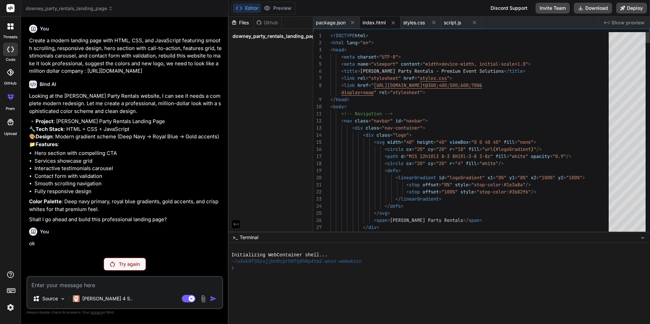
scroll to position [0, 0]
click at [617, 23] on span "Show preview" at bounding box center [627, 22] width 33 height 7
click at [608, 22] on icon "Created with Pixso." at bounding box center [606, 22] width 5 height 5
click at [613, 22] on span "Show preview" at bounding box center [627, 22] width 33 height 7
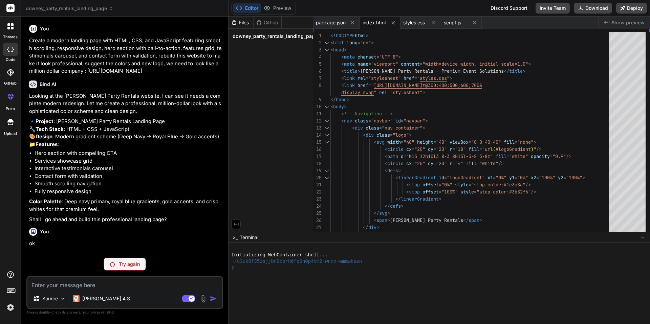
click at [134, 264] on p "Try again" at bounding box center [129, 264] width 21 height 7
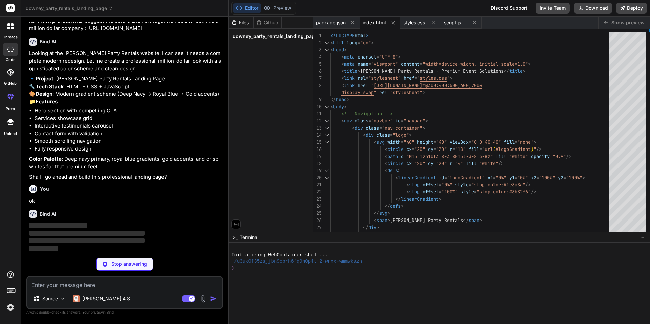
type textarea "x"
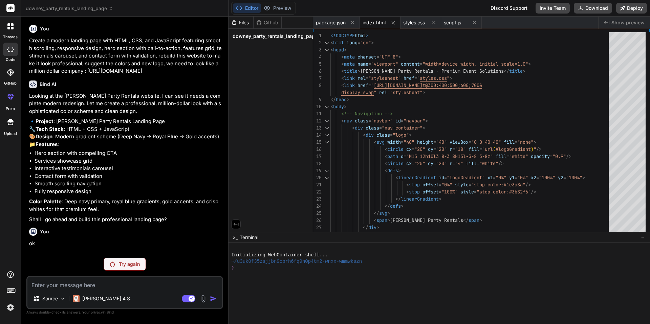
scroll to position [18, 0]
